Goal: Information Seeking & Learning: Learn about a topic

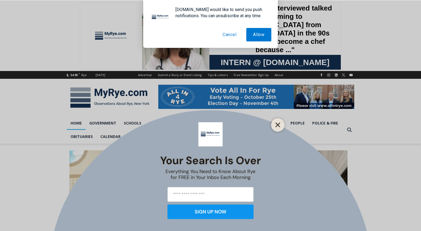
click at [274, 125] on button "Close" at bounding box center [278, 125] width 8 height 8
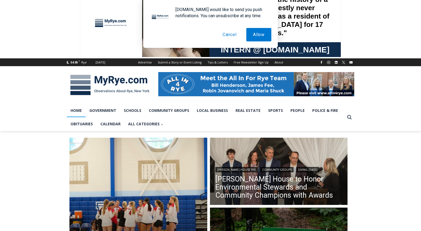
scroll to position [30, 0]
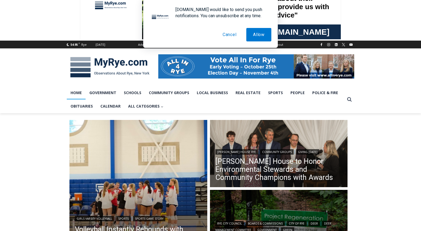
click at [230, 30] on button "Cancel" at bounding box center [229, 34] width 27 height 13
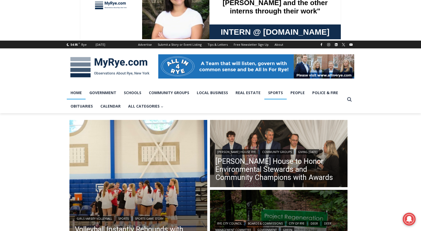
click at [277, 95] on link "Sports" at bounding box center [275, 92] width 22 height 13
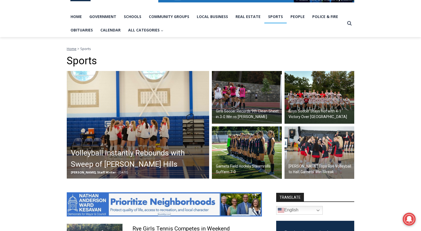
click at [269, 109] on h2 "Girls Soccer Records 9th Clean Sheet in 3-0 Win vs [PERSON_NAME]" at bounding box center [248, 114] width 65 height 11
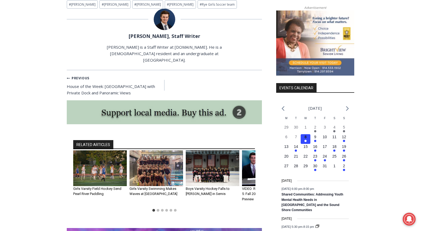
scroll to position [585, 0]
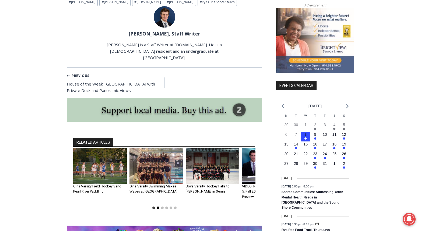
click at [158, 207] on button "Go to slide 2" at bounding box center [158, 208] width 3 height 3
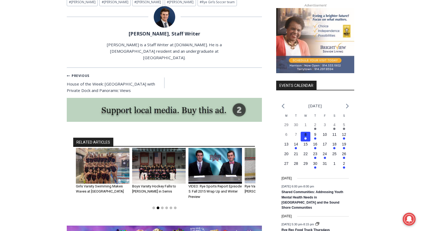
click at [158, 207] on button "Go to slide 2" at bounding box center [158, 208] width 3 height 3
click at [162, 207] on button "Go to slide 3" at bounding box center [162, 208] width 3 height 3
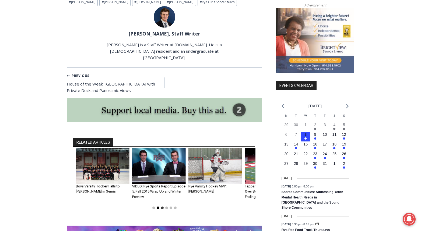
click at [158, 207] on button "Go to slide 2" at bounding box center [158, 208] width 3 height 3
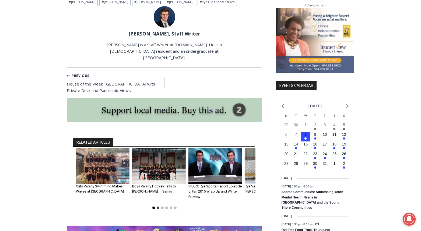
click at [154, 207] on button "Go to slide 1" at bounding box center [153, 208] width 3 height 3
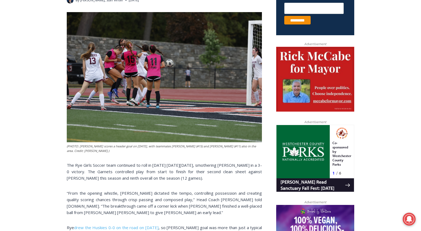
scroll to position [228, 0]
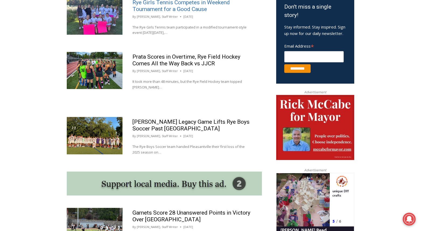
scroll to position [347, 0]
